Goal: Task Accomplishment & Management: Use online tool/utility

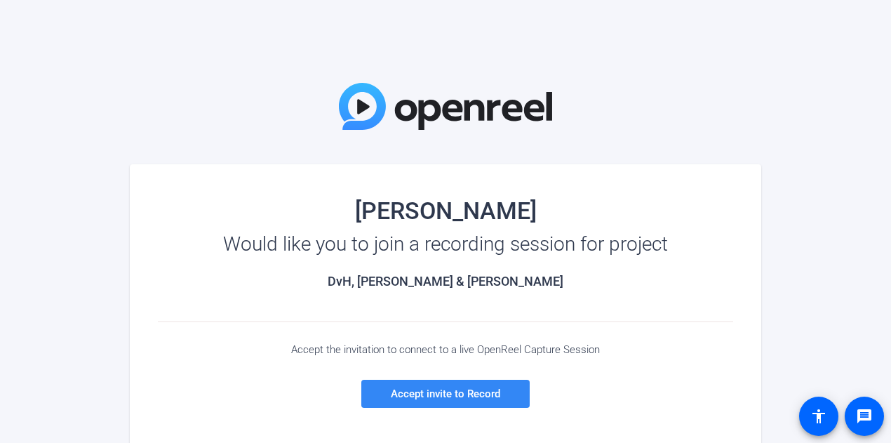
click at [495, 402] on span at bounding box center [445, 394] width 168 height 34
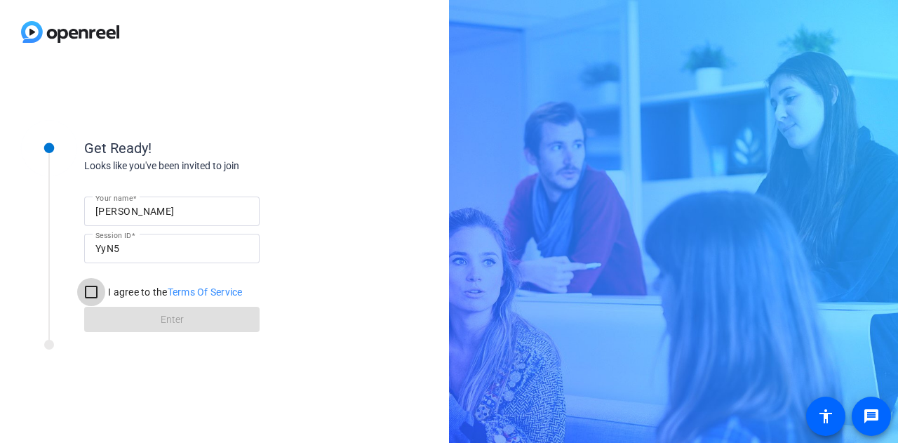
click at [91, 287] on input "I agree to the Terms Of Service" at bounding box center [91, 292] width 28 height 28
checkbox input "true"
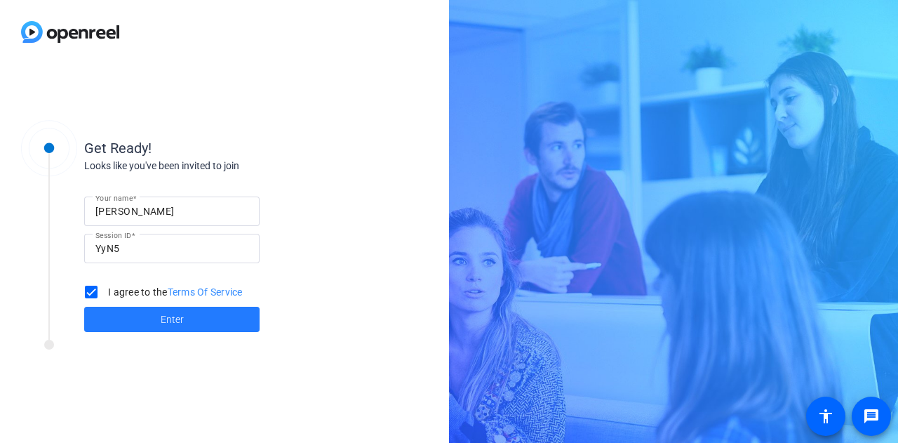
click at [200, 324] on span at bounding box center [171, 320] width 175 height 34
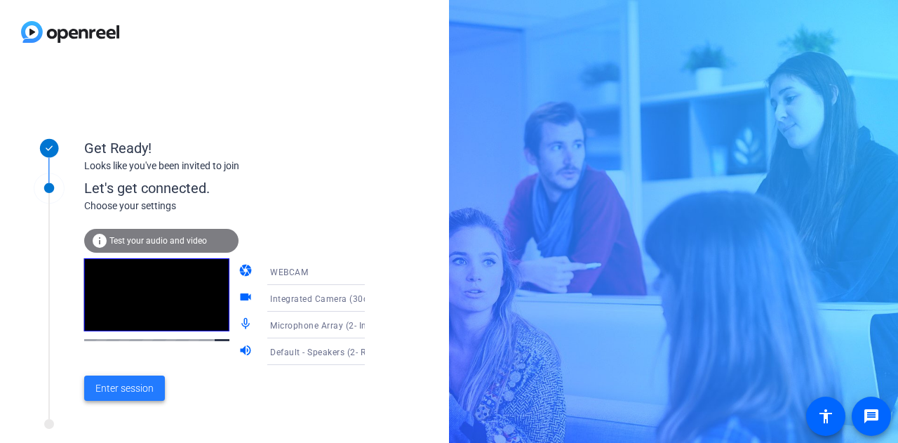
click at [116, 390] on span "Enter session" at bounding box center [124, 388] width 58 height 15
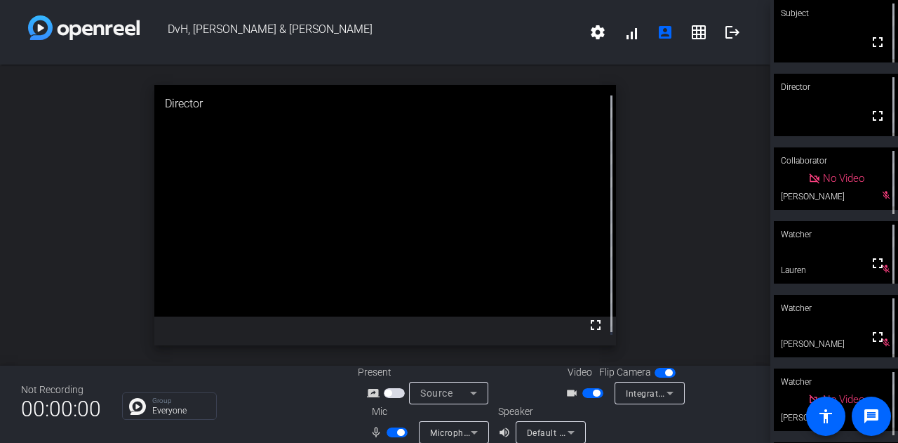
click at [75, 232] on div "open_in_new Director fullscreen" at bounding box center [385, 215] width 771 height 301
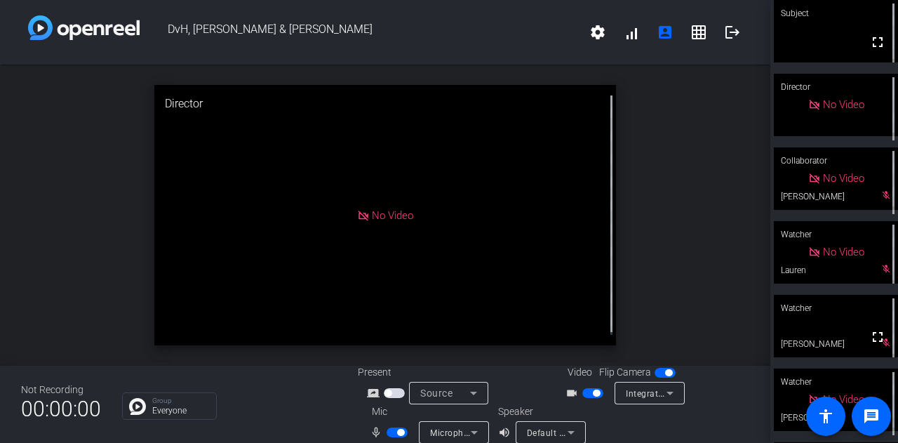
click at [672, 203] on div "open_in_new Director No Video" at bounding box center [385, 215] width 771 height 301
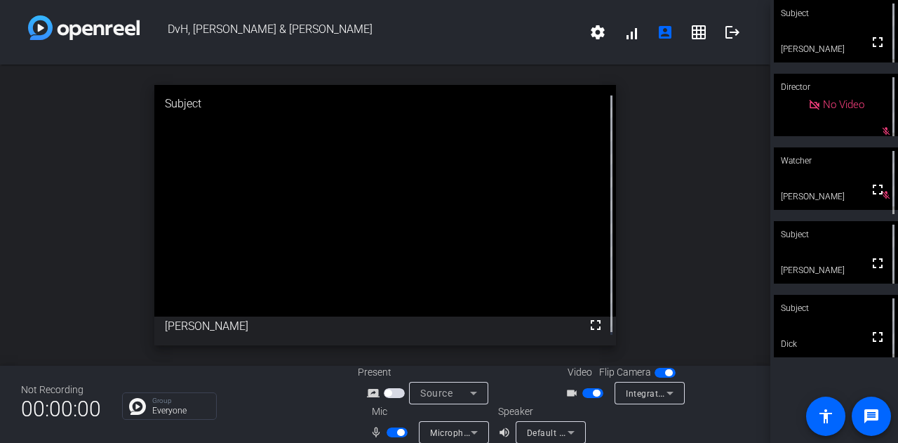
click at [592, 397] on span "button" at bounding box center [593, 393] width 21 height 10
click at [399, 431] on span "button" at bounding box center [400, 432] width 7 height 7
